Goal: Complete application form

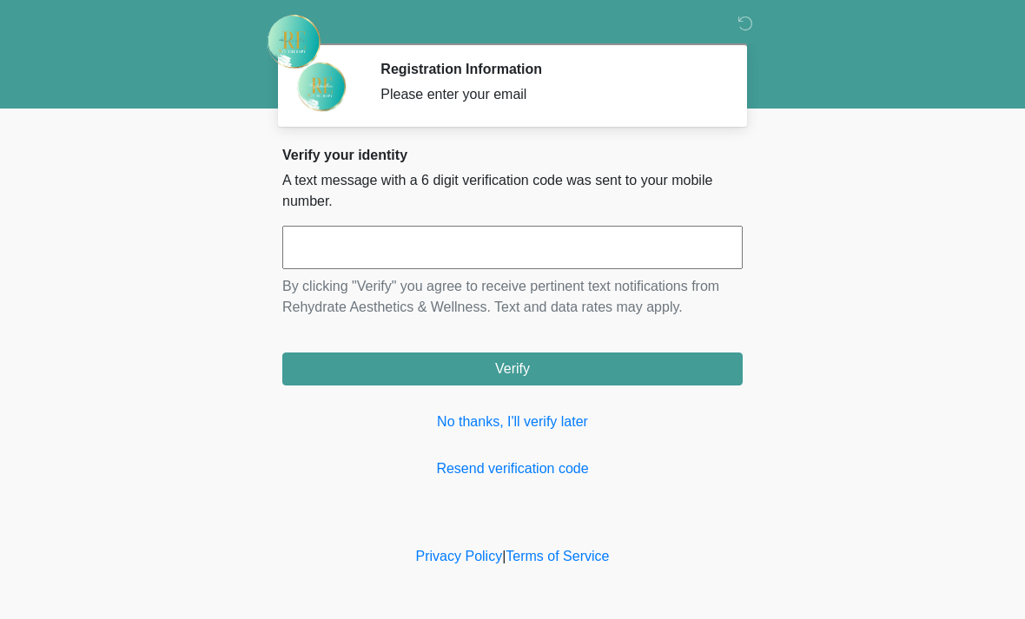
click at [563, 241] on input "text" at bounding box center [512, 247] width 460 height 43
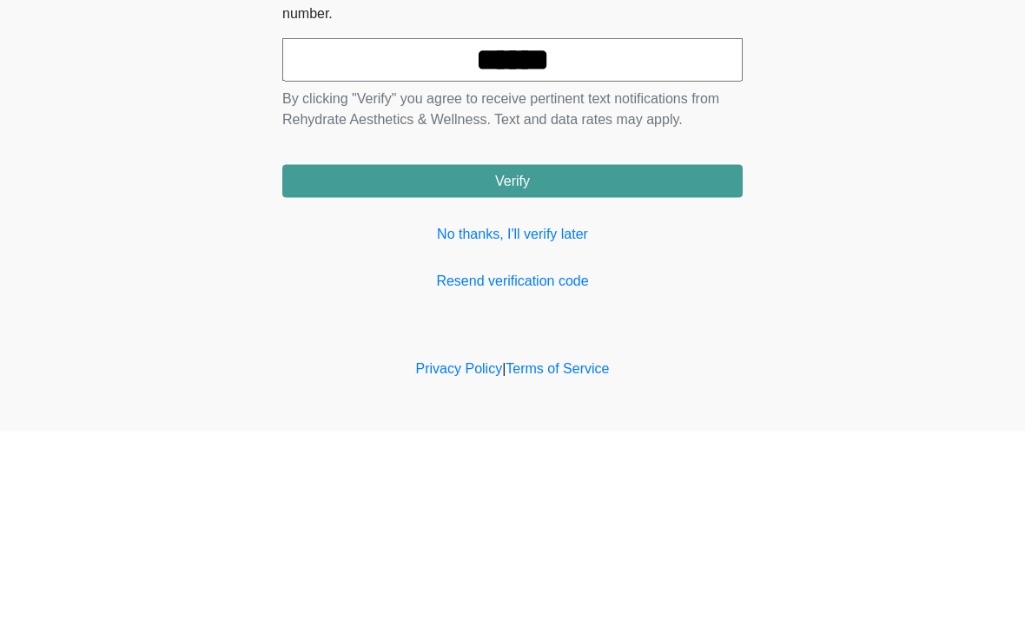
type input "******"
click at [656, 353] on button "Verify" at bounding box center [512, 369] width 460 height 33
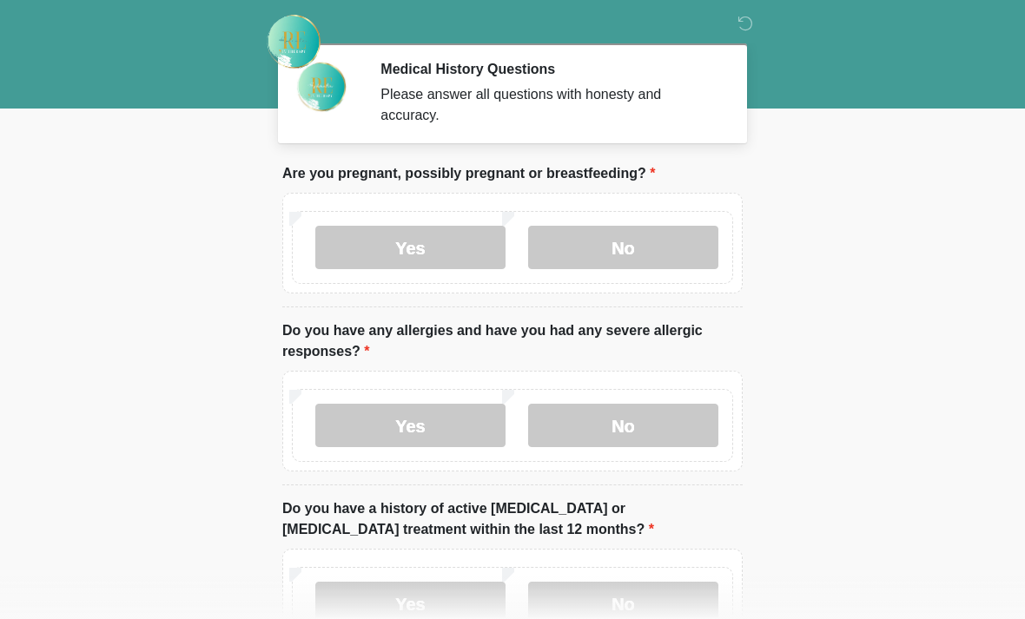
click at [681, 249] on label "No" at bounding box center [623, 247] width 190 height 43
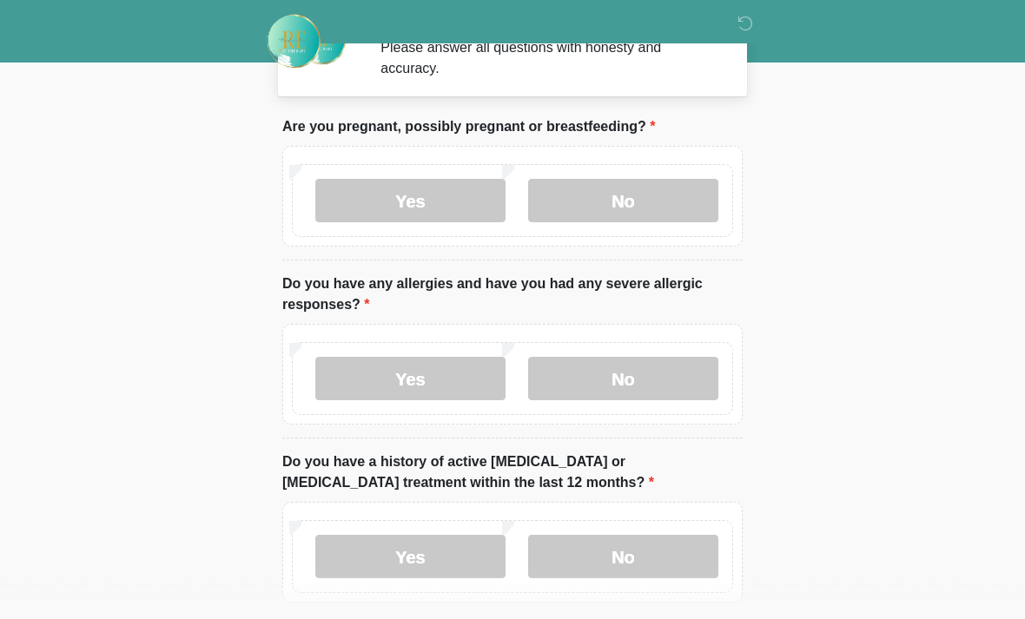
scroll to position [50, 0]
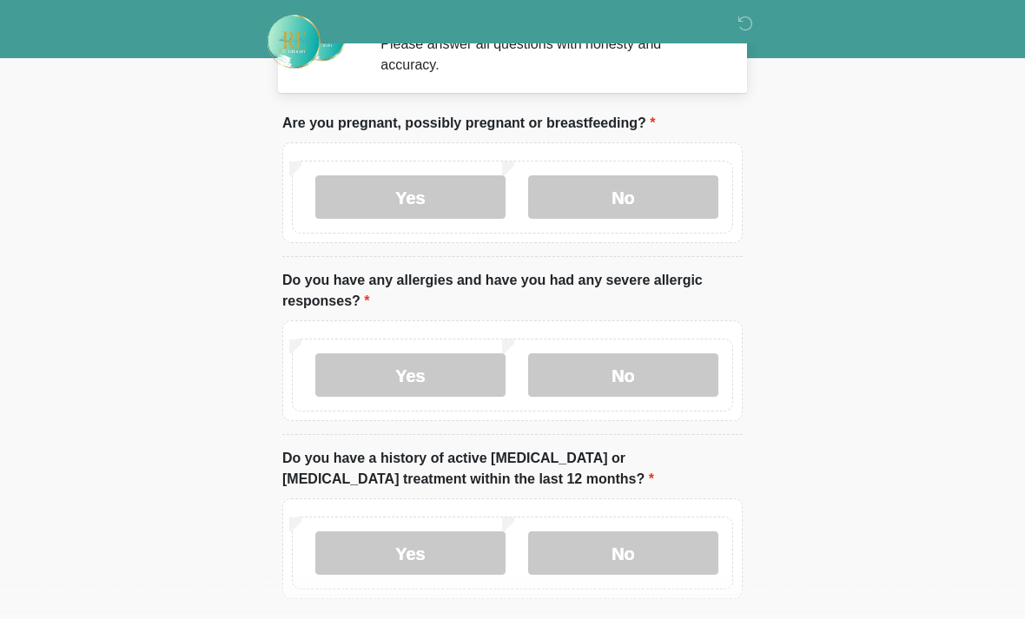
click at [669, 371] on label "No" at bounding box center [623, 374] width 190 height 43
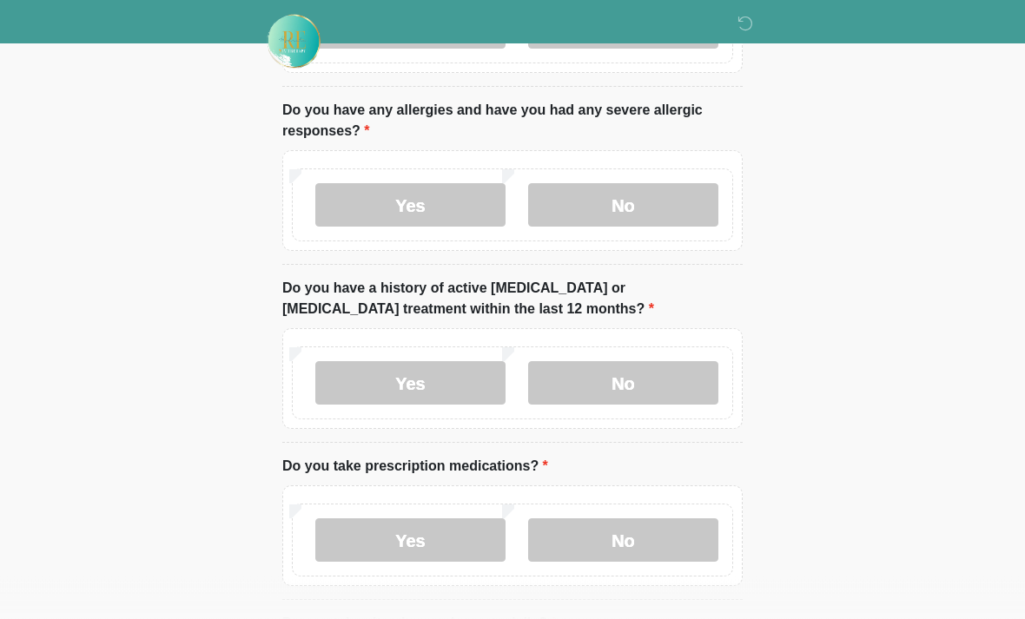
click at [696, 383] on label "No" at bounding box center [623, 383] width 190 height 43
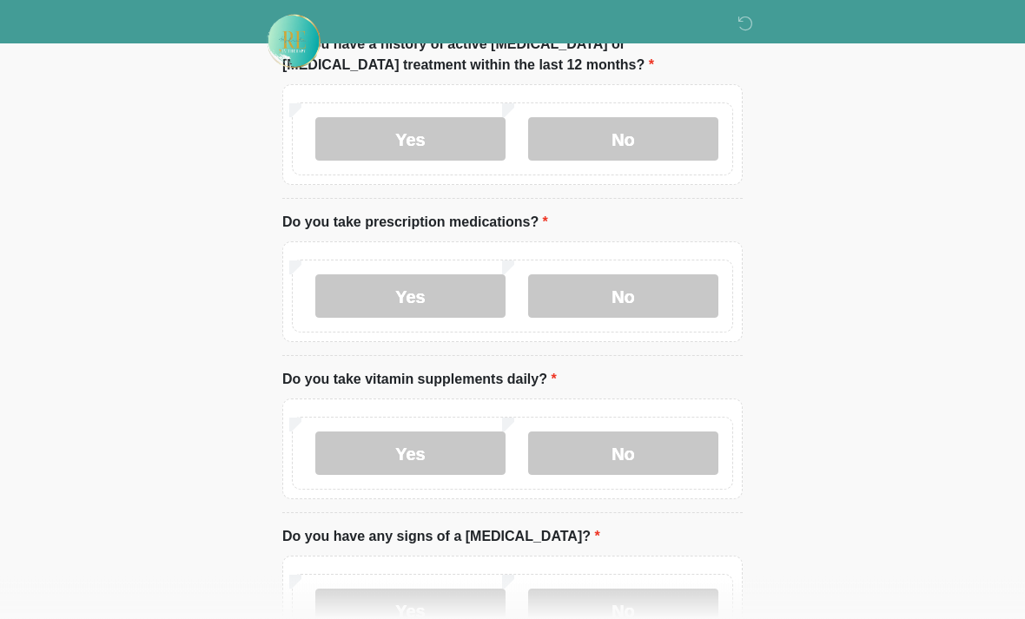
click at [671, 289] on label "No" at bounding box center [623, 296] width 190 height 43
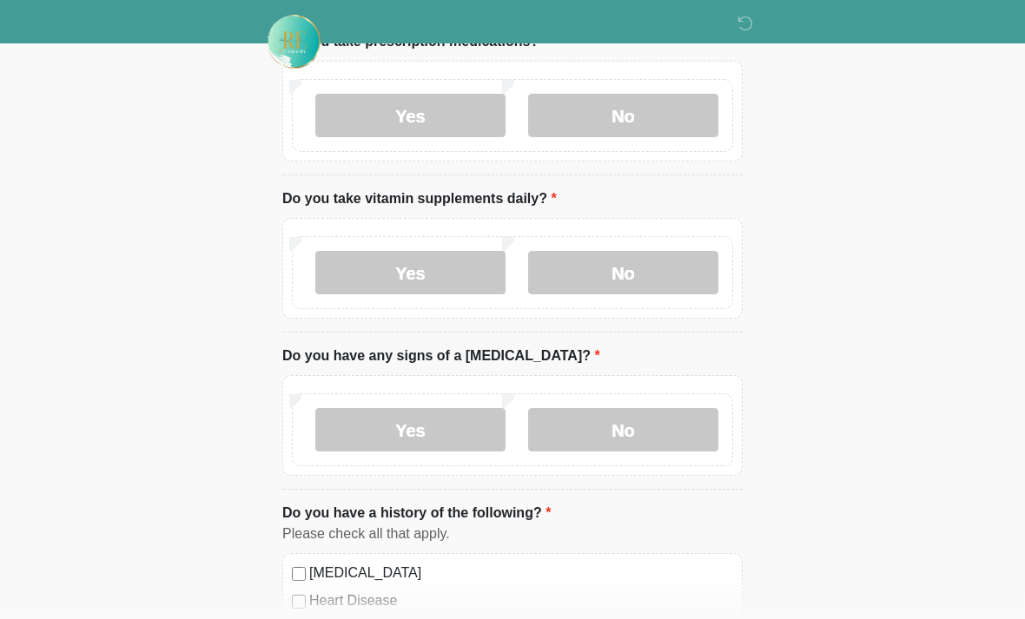
click at [659, 279] on label "No" at bounding box center [623, 272] width 190 height 43
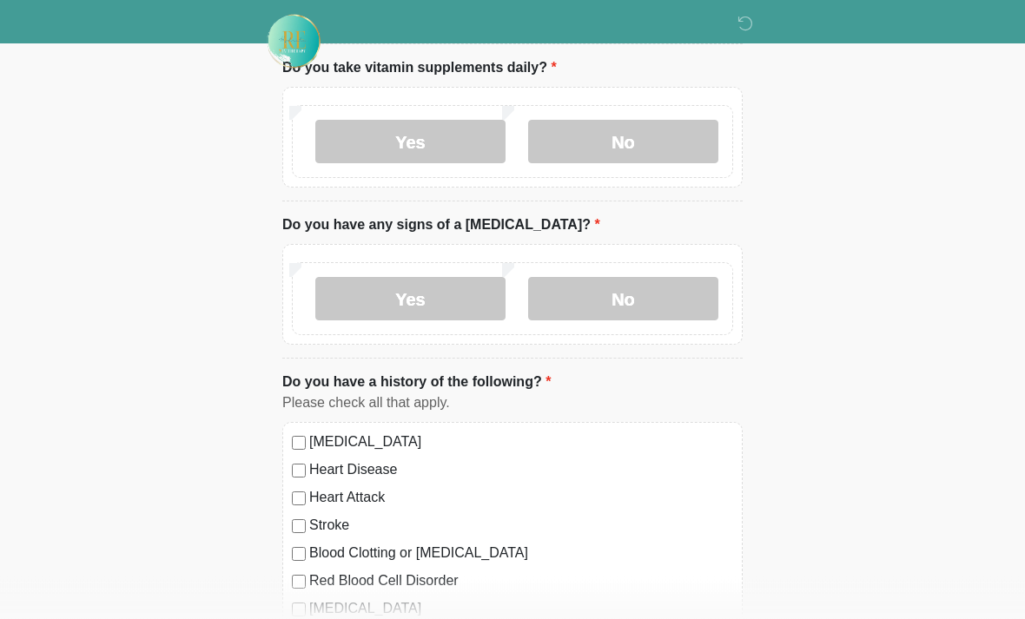
scroll to position [778, 0]
click at [687, 294] on label "No" at bounding box center [623, 296] width 190 height 43
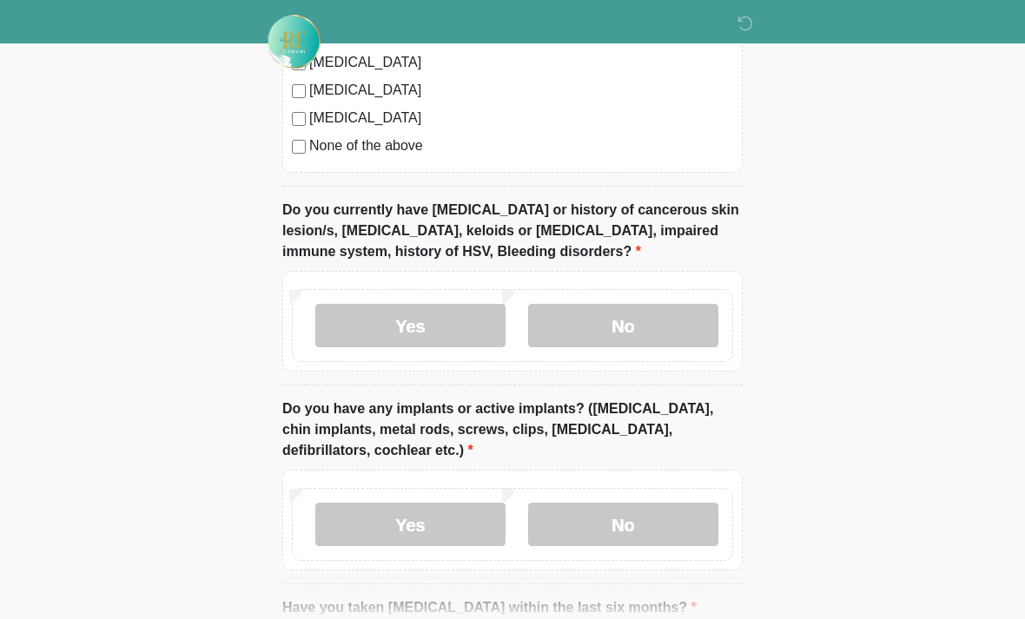
scroll to position [1379, 0]
click at [636, 312] on label "No" at bounding box center [623, 324] width 190 height 43
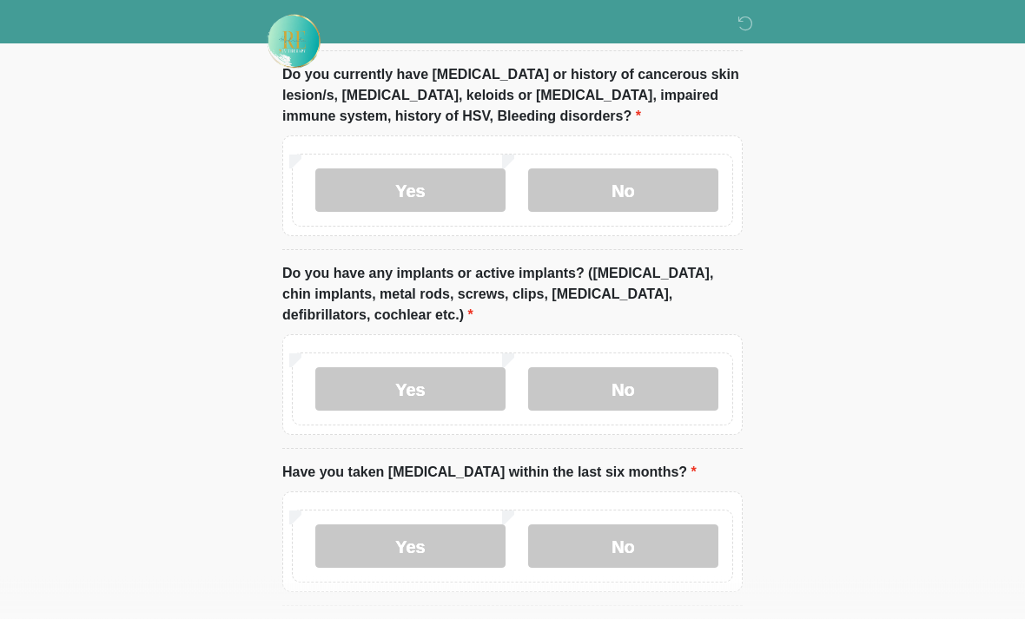
scroll to position [1581, 0]
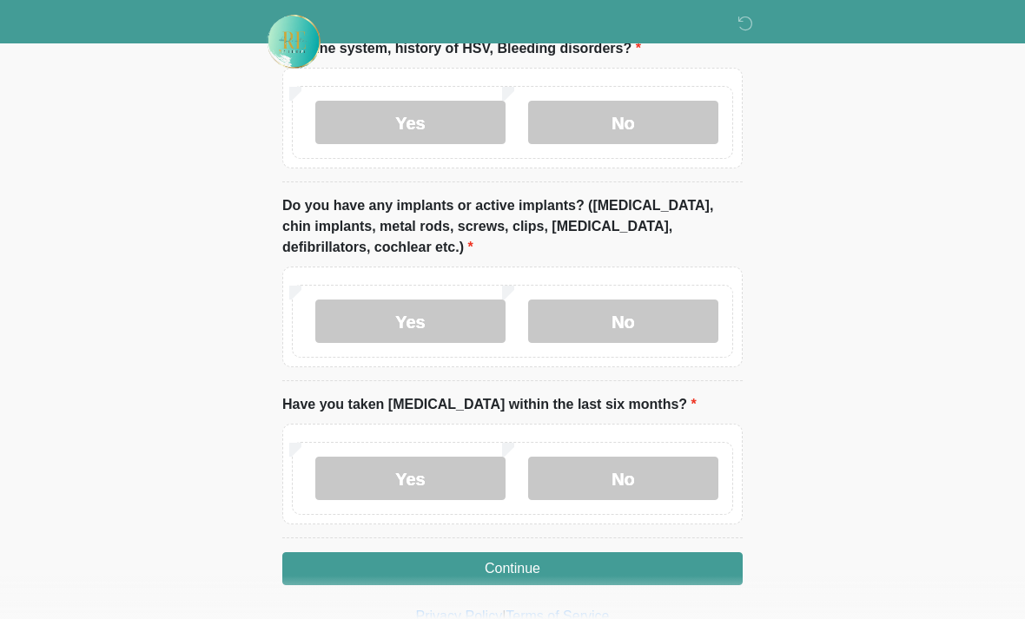
click at [652, 325] on label "No" at bounding box center [623, 321] width 190 height 43
click at [618, 572] on button "Continue" at bounding box center [512, 568] width 460 height 33
click at [656, 475] on label "No" at bounding box center [623, 478] width 190 height 43
click at [656, 565] on button "Continue" at bounding box center [512, 568] width 460 height 33
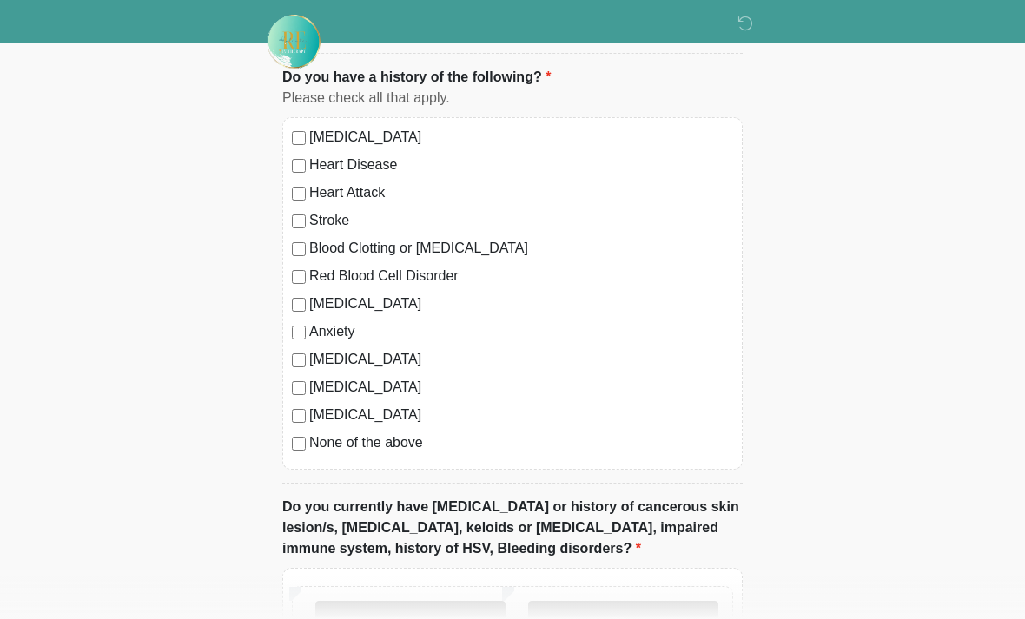
scroll to position [0, 0]
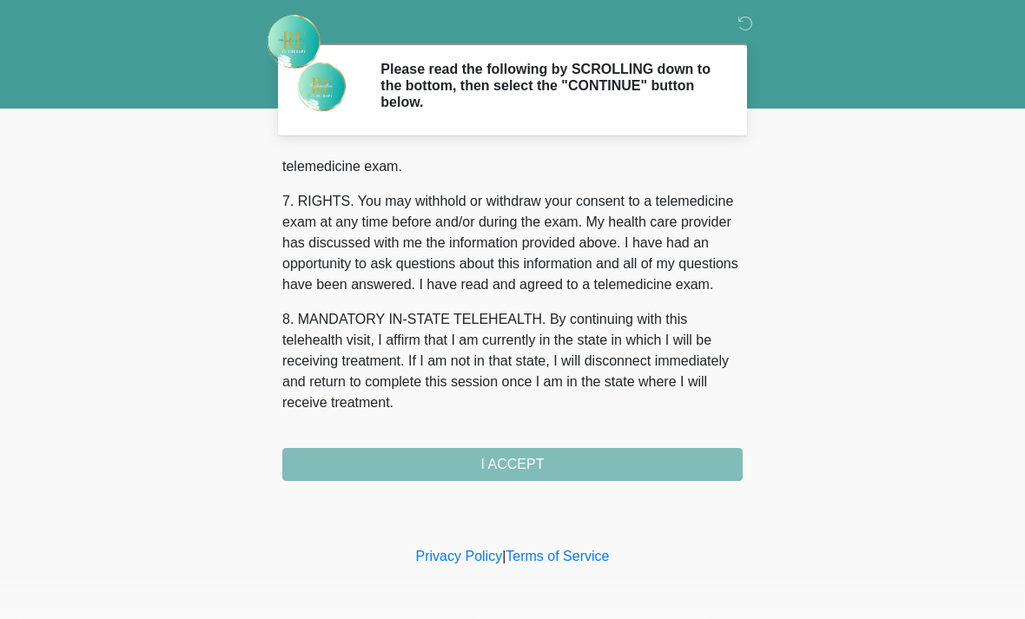
click at [653, 460] on div "1. PURPOSE. The purpose of this form is to obtain your consent for a telemedici…" at bounding box center [512, 318] width 460 height 326
click at [653, 460] on button "I ACCEPT" at bounding box center [512, 464] width 460 height 33
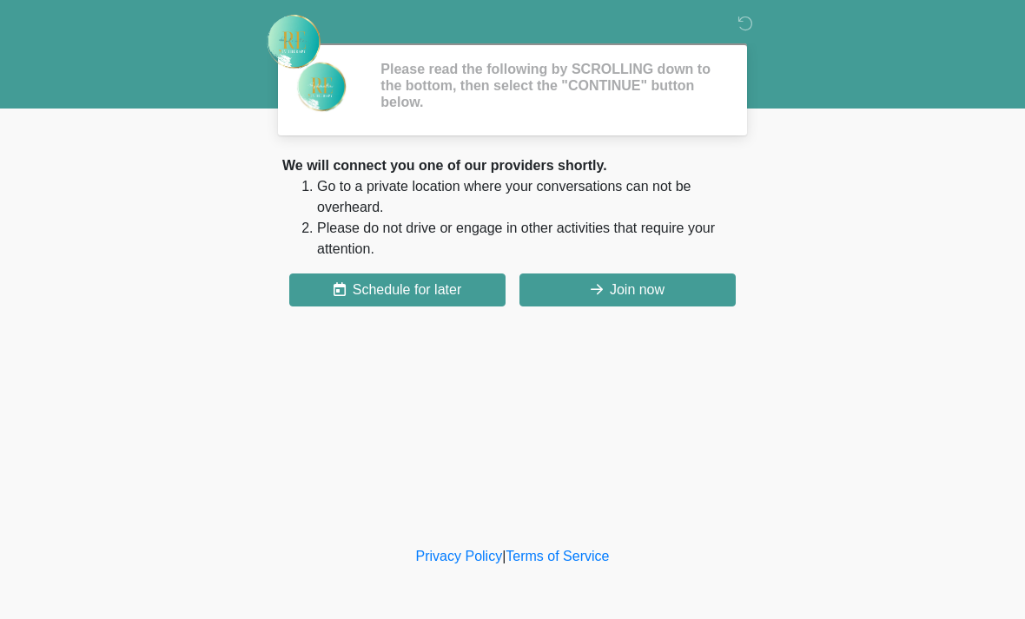
click at [671, 463] on div "‎ ‎ Please read the following by SCROLLING down to the bottom, then select the …" at bounding box center [512, 271] width 521 height 508
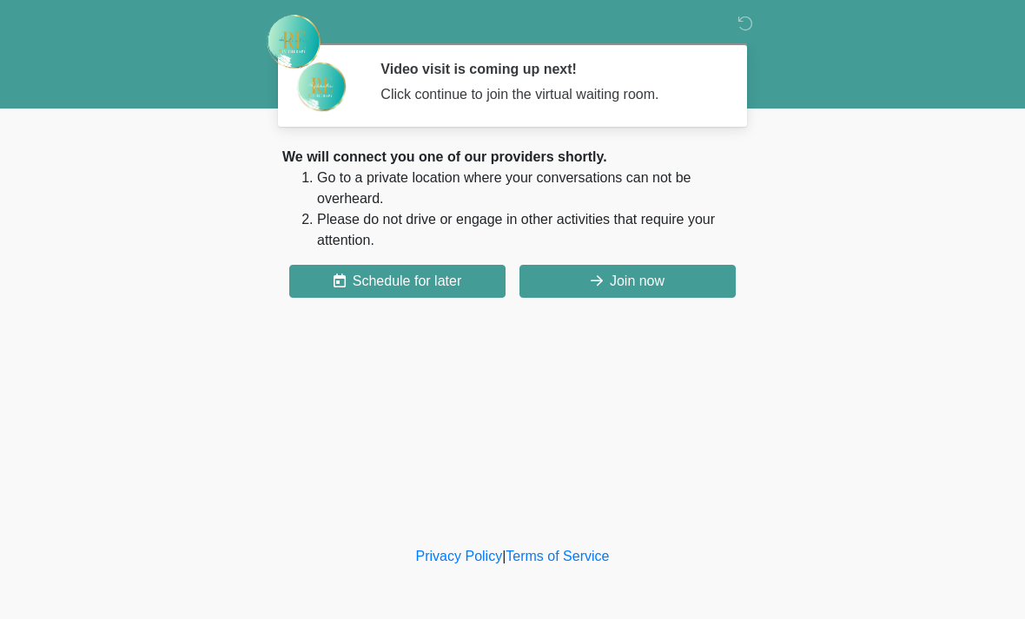
click at [691, 281] on button "Join now" at bounding box center [627, 281] width 216 height 33
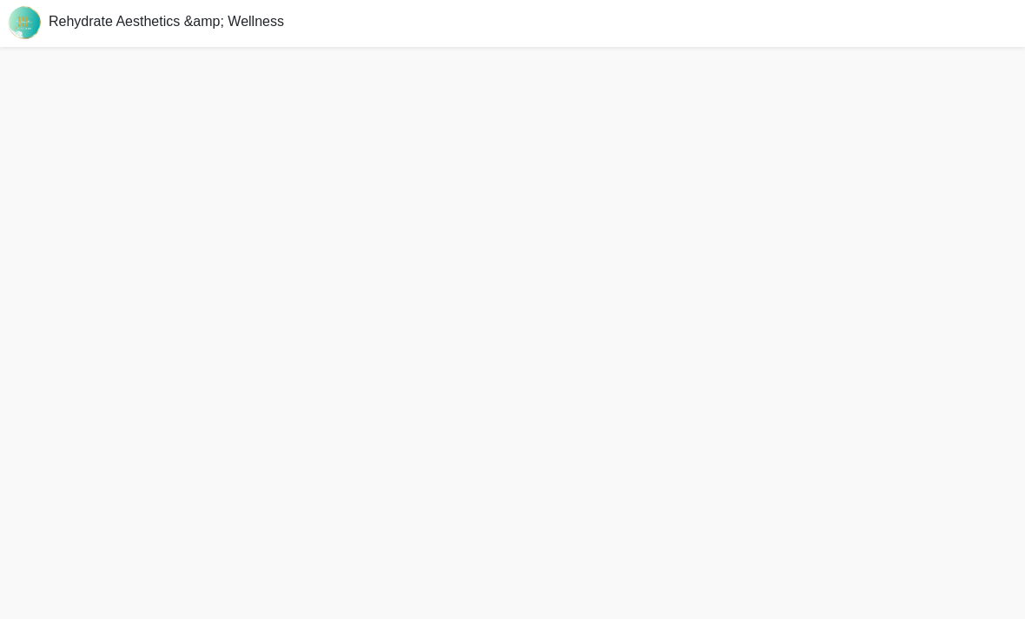
scroll to position [5, 0]
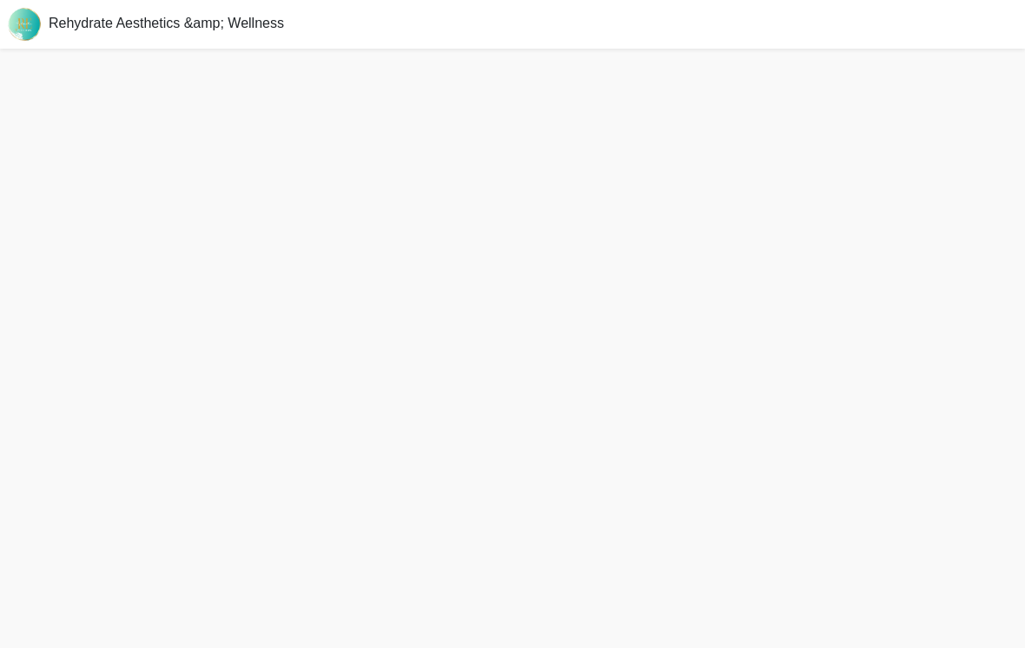
scroll to position [27, 0]
